Goal: Transaction & Acquisition: Book appointment/travel/reservation

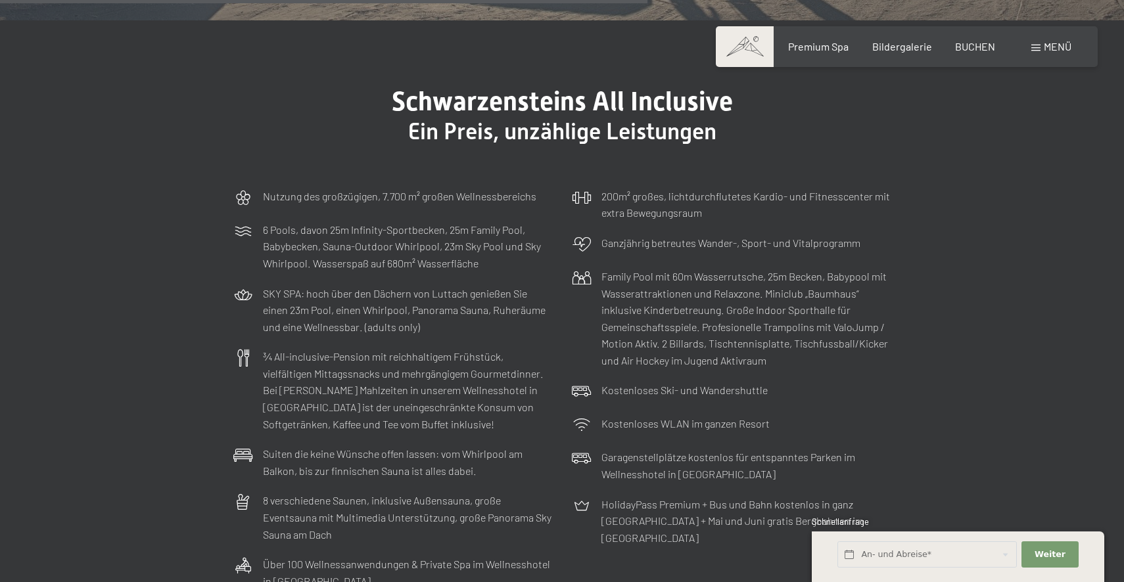
scroll to position [3690, 0]
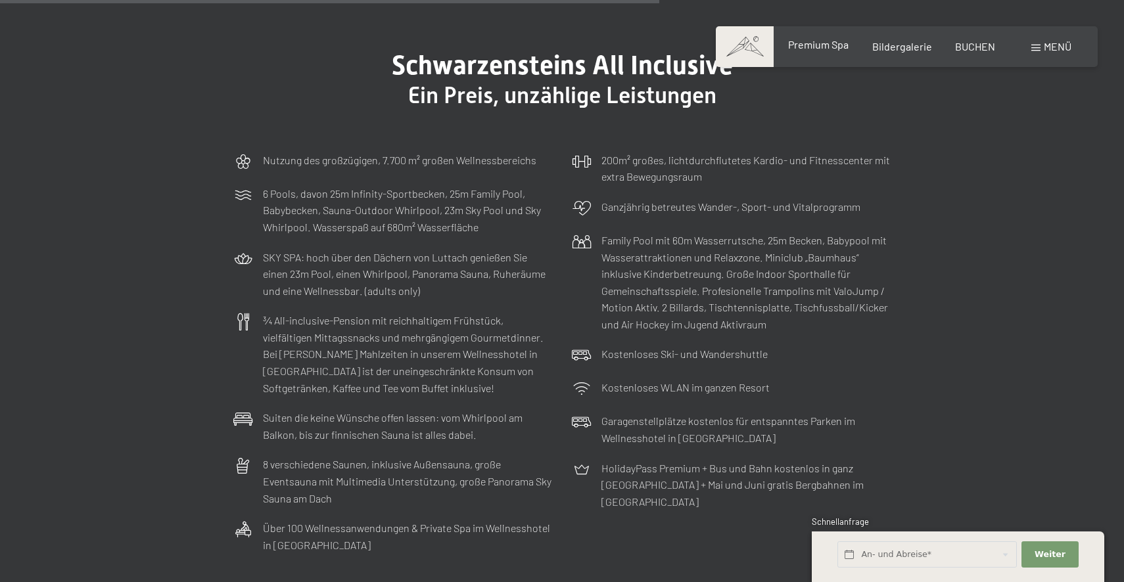
click at [814, 47] on span "Premium Spa" at bounding box center [818, 44] width 60 height 12
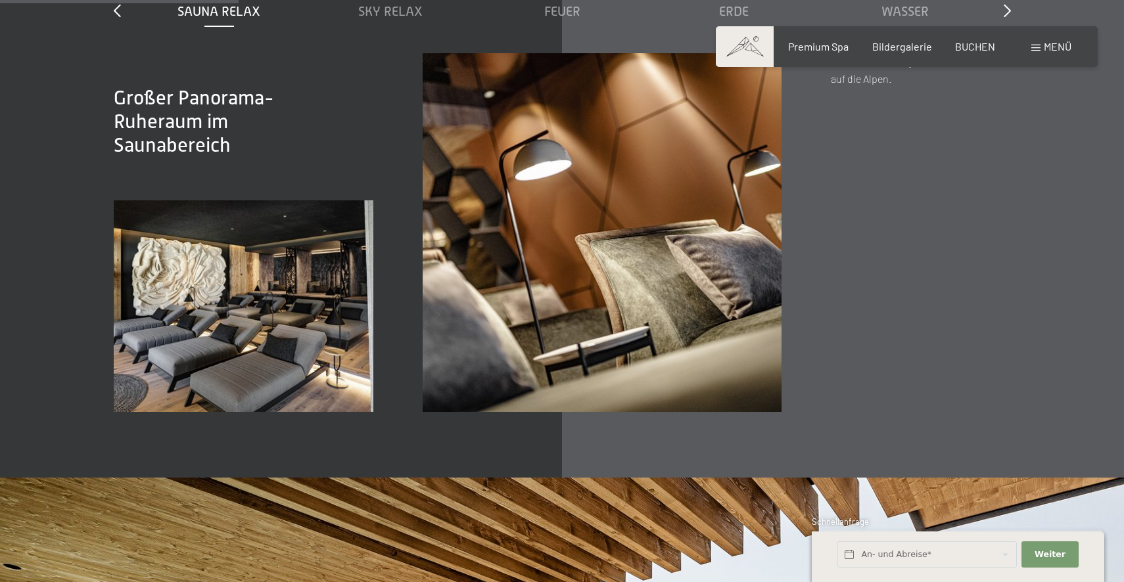
scroll to position [2028, 0]
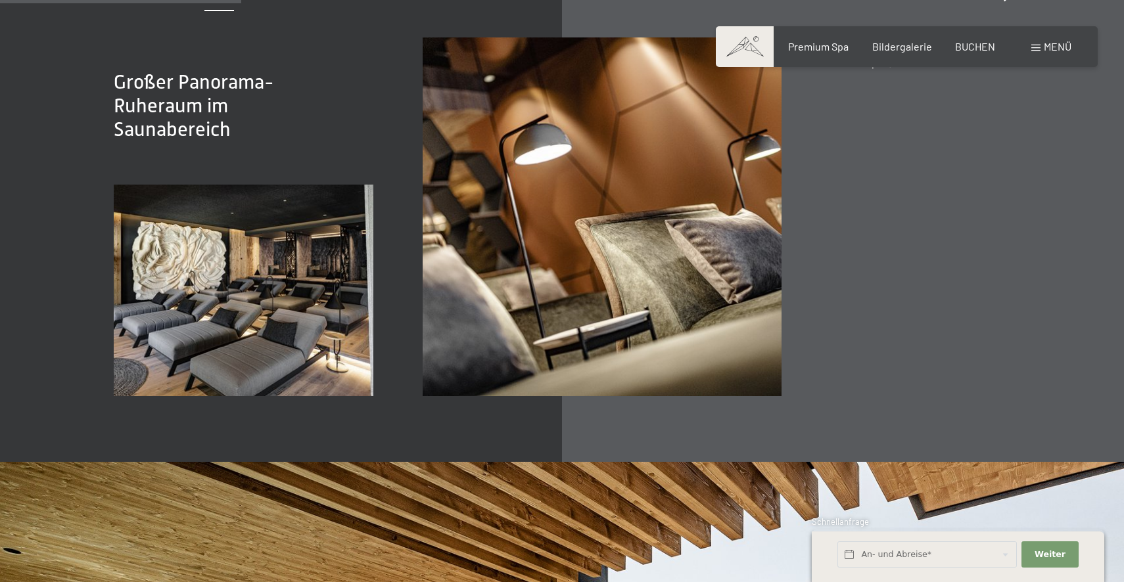
click at [820, 54] on div "Premium Spa" at bounding box center [818, 46] width 60 height 14
click at [896, 47] on span "Bildergalerie" at bounding box center [902, 44] width 60 height 12
click at [892, 54] on div "Buchen Anfragen Premium Spa Bildergalerie BUCHEN Menü DE IT EN Gutschein Bilder…" at bounding box center [906, 46] width 329 height 14
click at [978, 39] on div "Buchen Anfragen Premium Spa Bildergalerie BUCHEN Menü DE IT EN Gutschein Bilder…" at bounding box center [906, 46] width 329 height 14
click at [977, 43] on span "BUCHEN" at bounding box center [975, 44] width 40 height 12
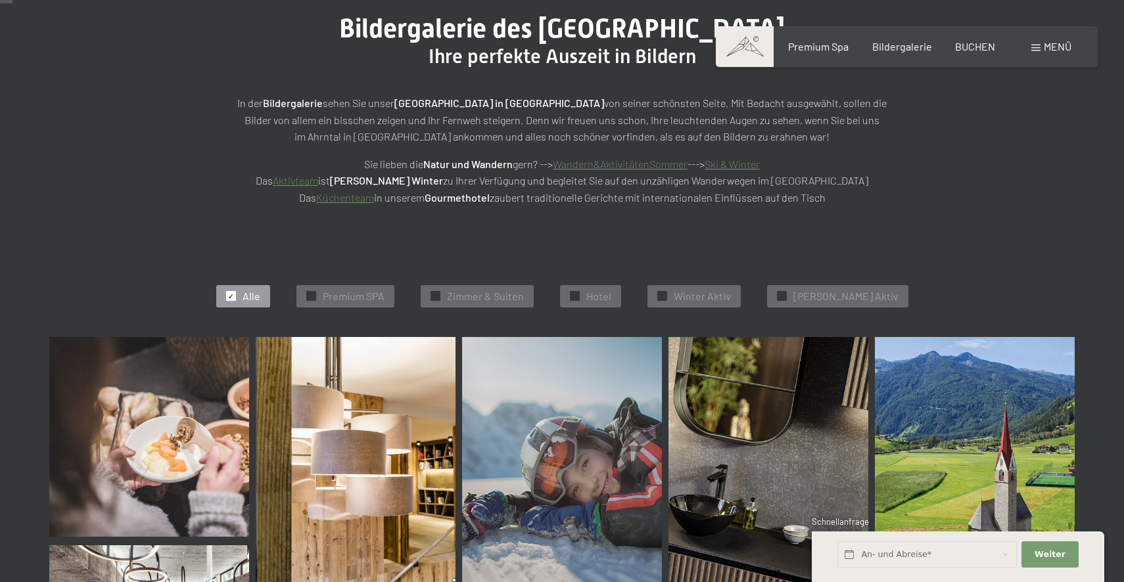
scroll to position [193, 0]
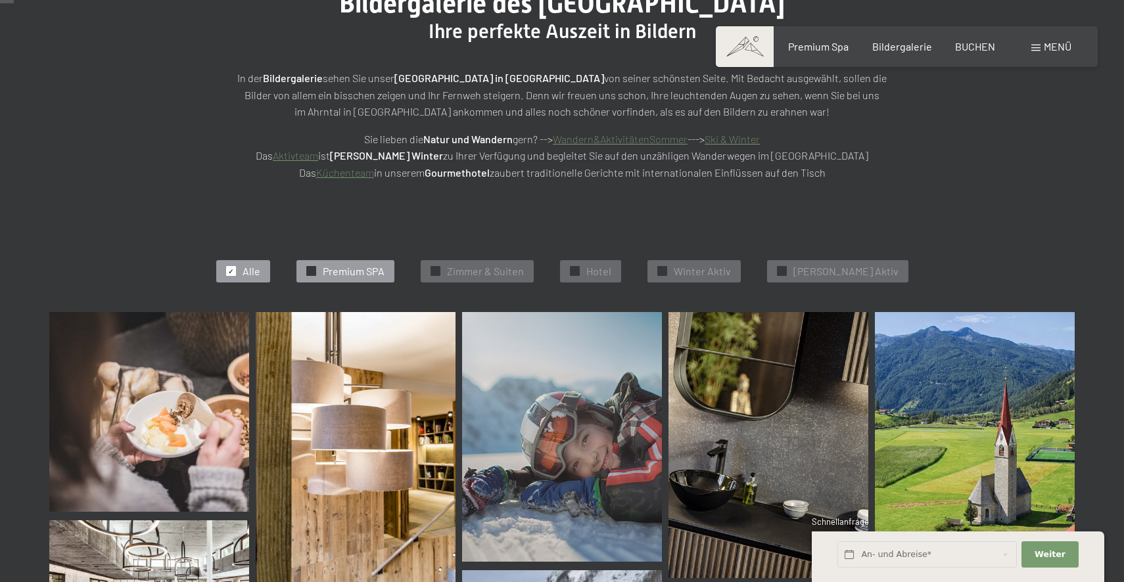
click at [377, 277] on span "Premium SPA" at bounding box center [354, 271] width 62 height 14
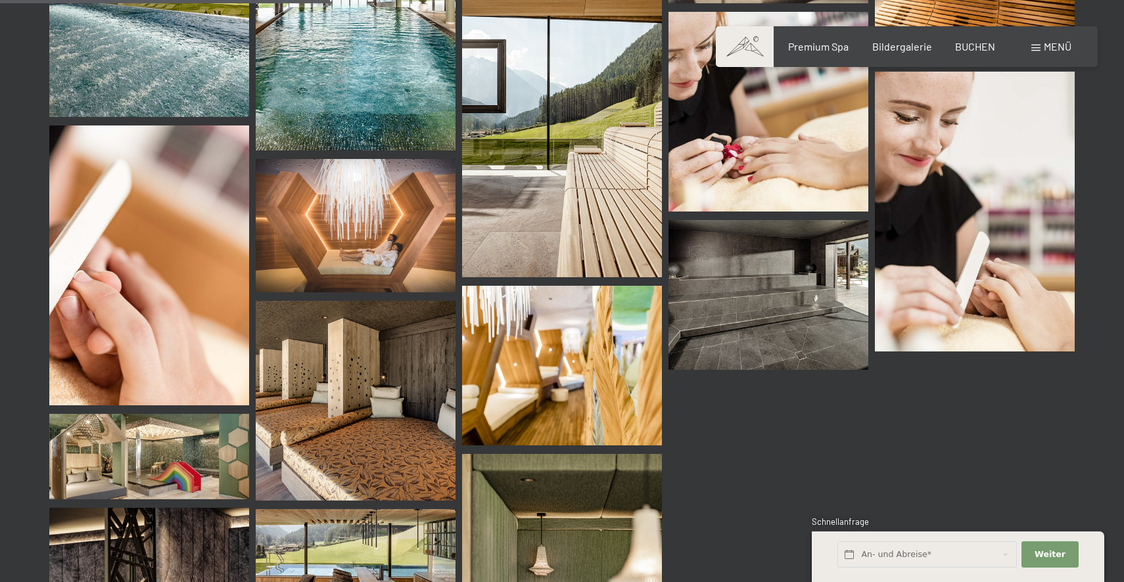
scroll to position [736, 0]
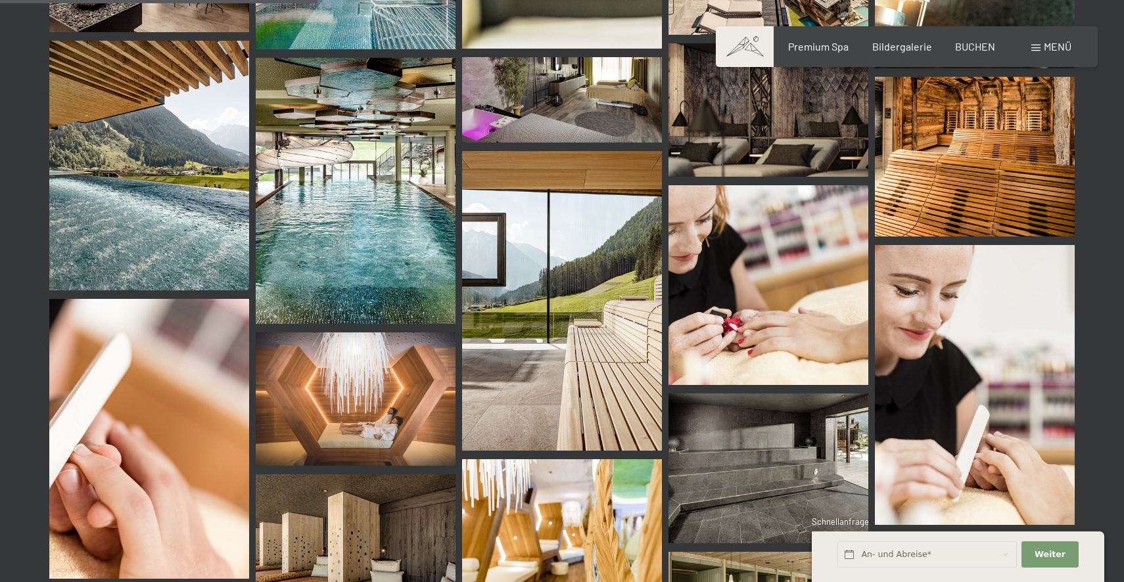
click at [903, 53] on div "Premium Spa Bildergalerie BUCHEN" at bounding box center [880, 46] width 276 height 14
click at [826, 44] on span "Premium Spa" at bounding box center [818, 44] width 60 height 12
click at [886, 54] on div "Buchen Anfragen Premium Spa Bildergalerie BUCHEN Menü DE IT EN Gutschein Bilder…" at bounding box center [906, 46] width 329 height 14
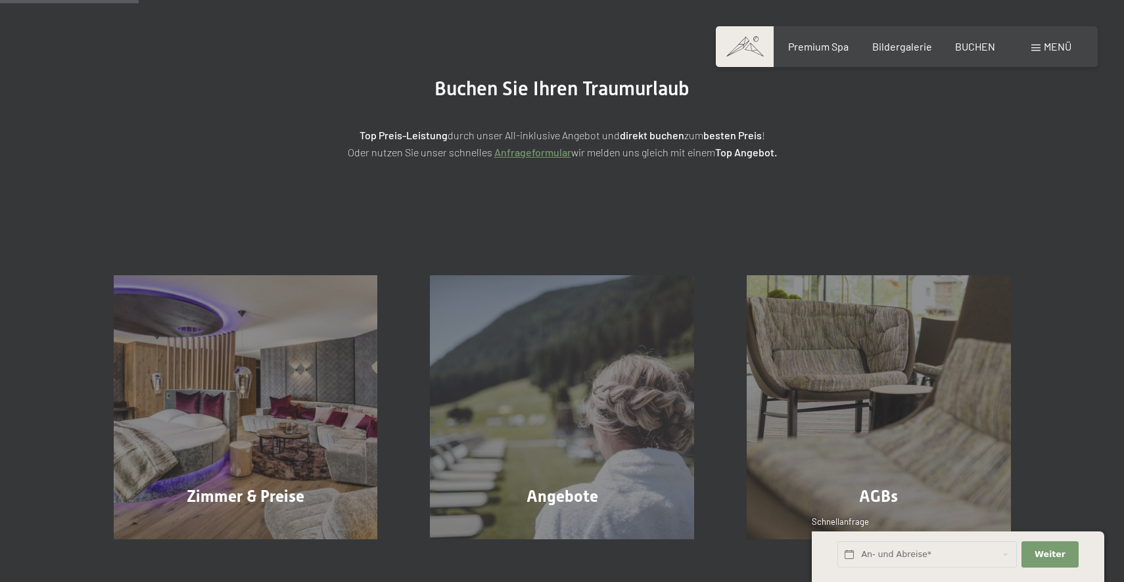
scroll to position [223, 0]
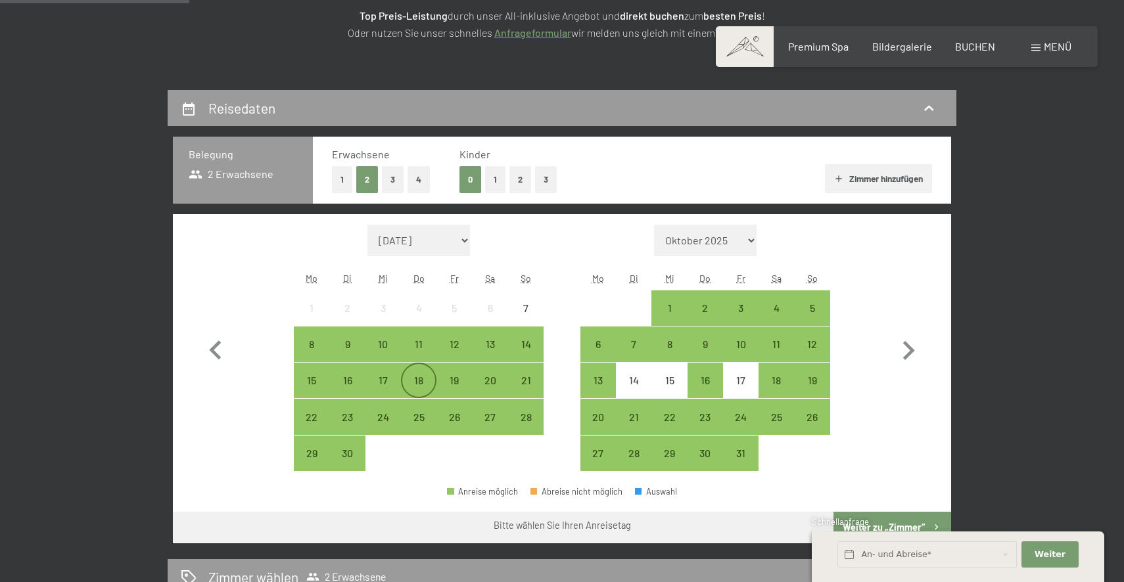
click at [417, 380] on div "18" at bounding box center [418, 391] width 33 height 33
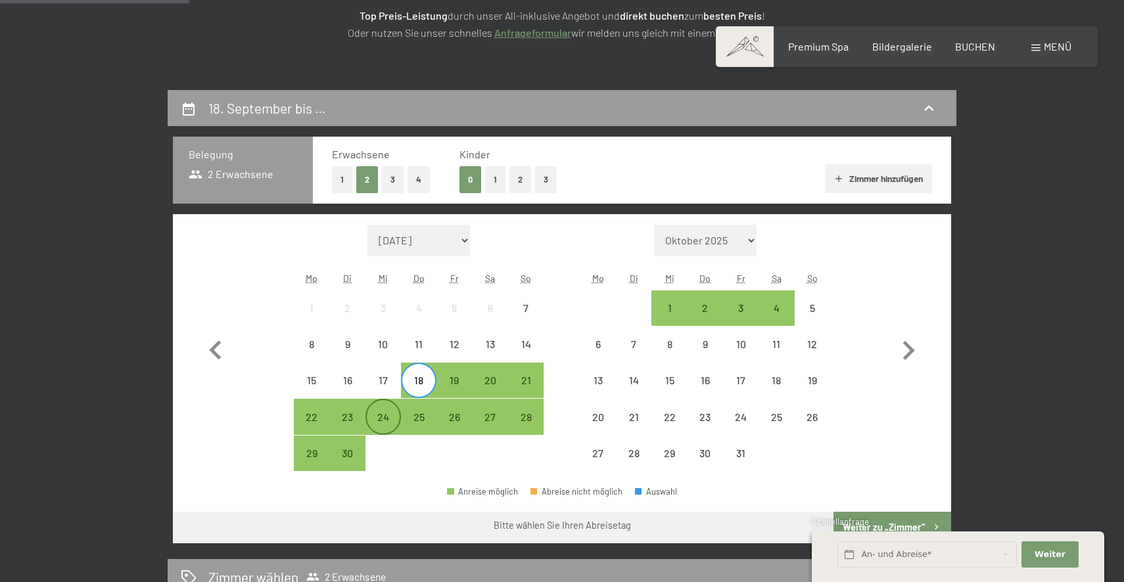
click at [384, 418] on div "24" at bounding box center [383, 428] width 33 height 33
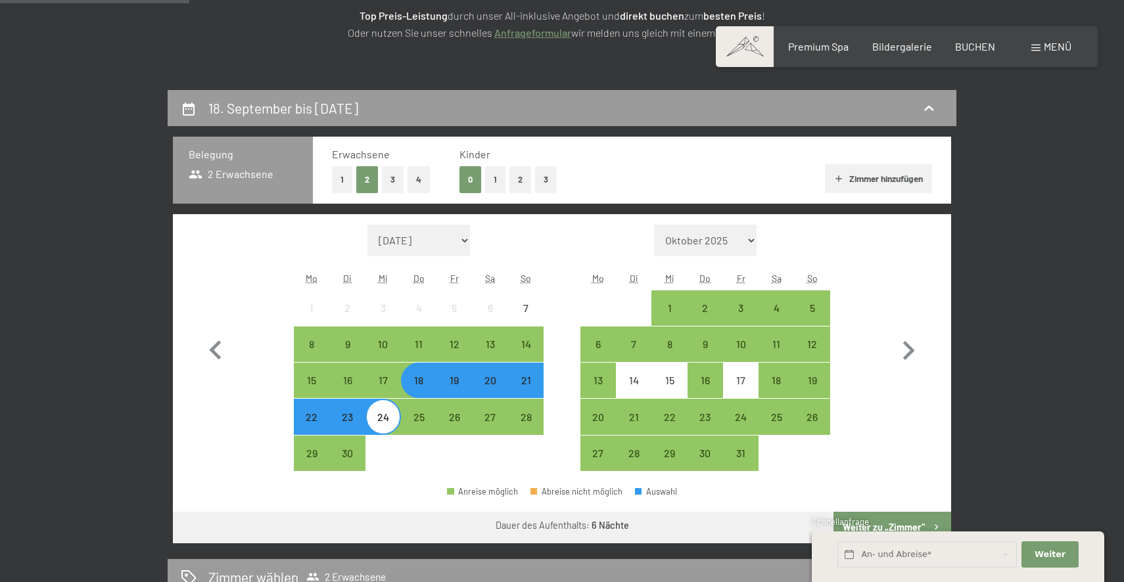
click at [428, 371] on div "18" at bounding box center [418, 380] width 33 height 33
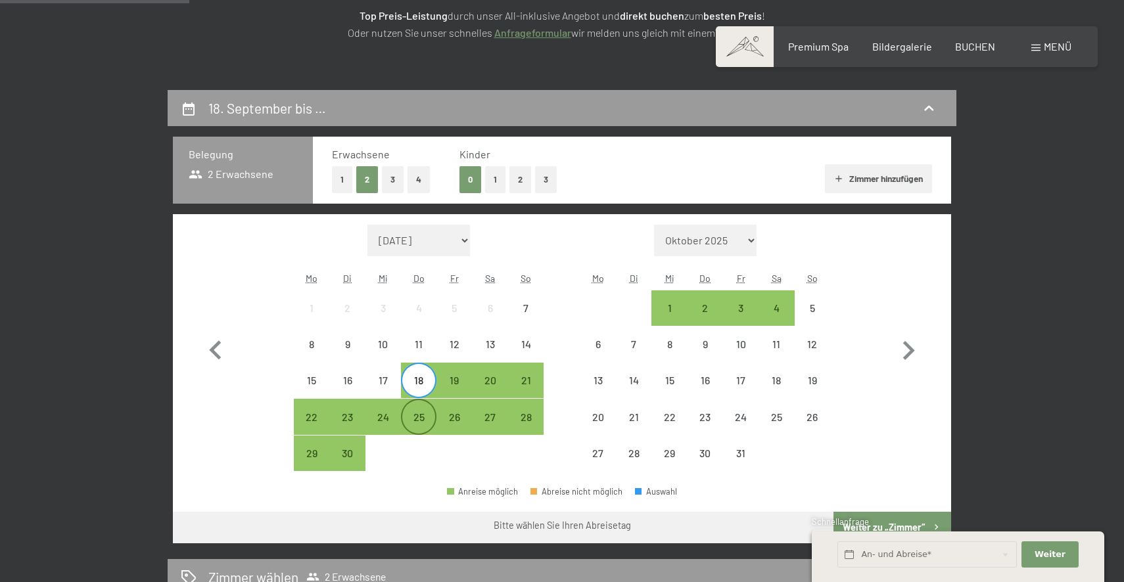
click at [419, 413] on div "25" at bounding box center [418, 428] width 33 height 33
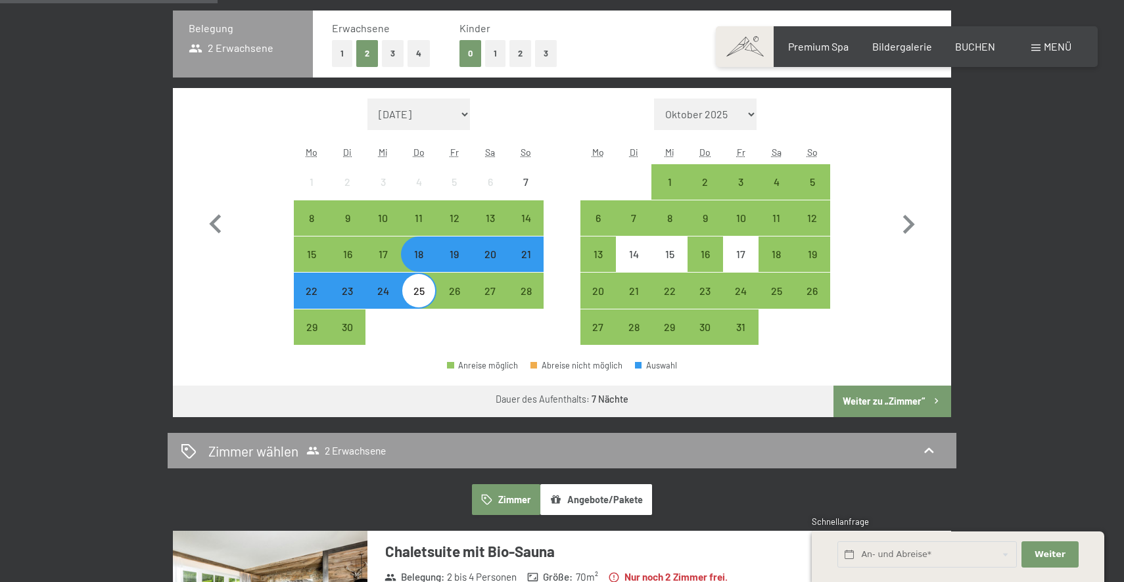
scroll to position [352, 0]
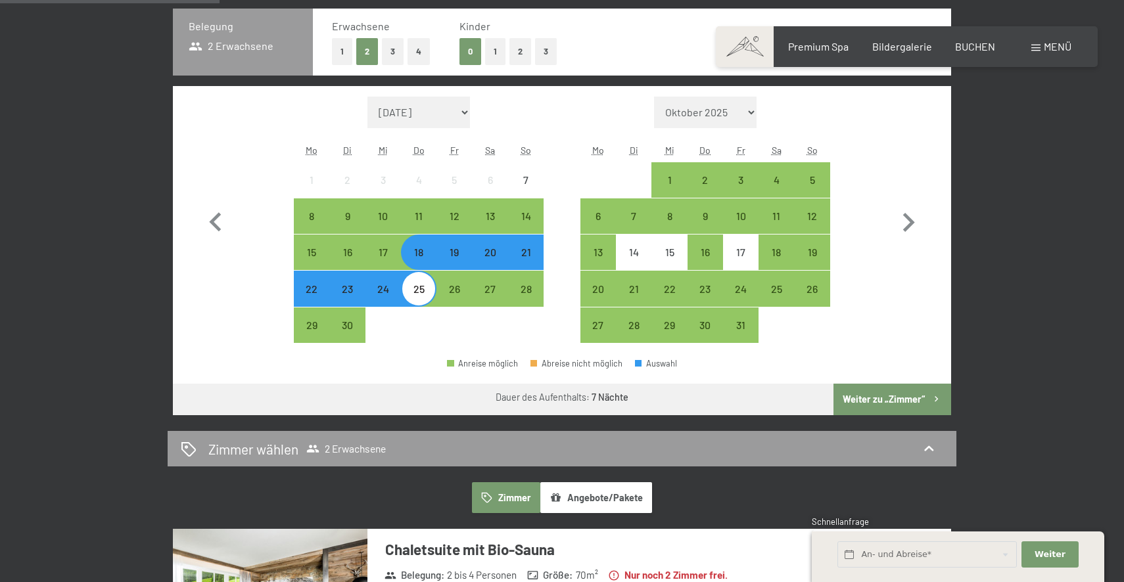
click at [894, 409] on button "Weiter zu „Zimmer“" at bounding box center [892, 400] width 118 height 32
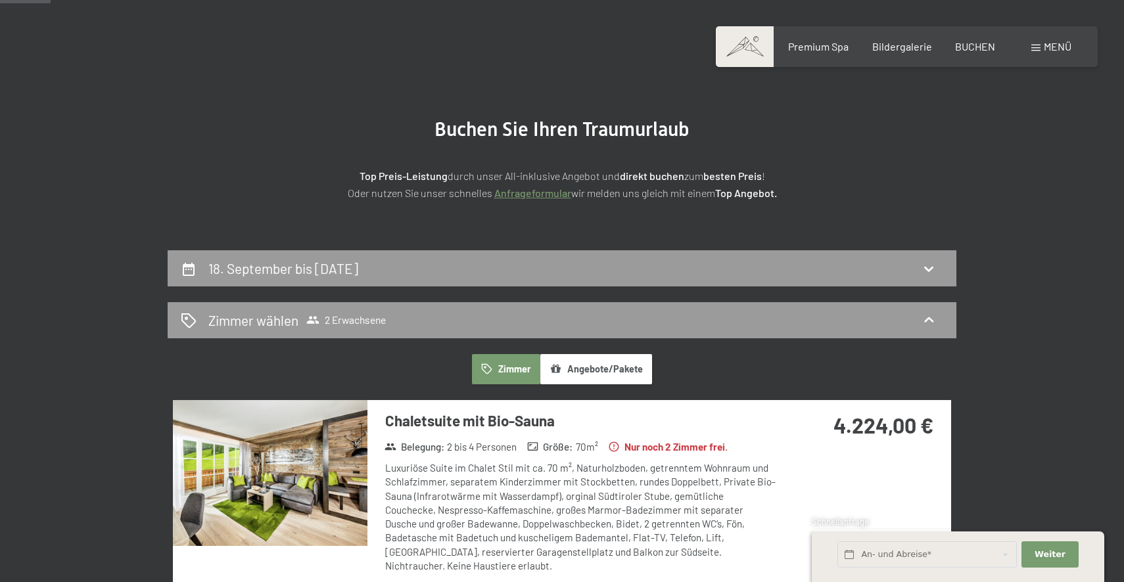
scroll to position [64, 0]
